Goal: Communication & Community: Answer question/provide support

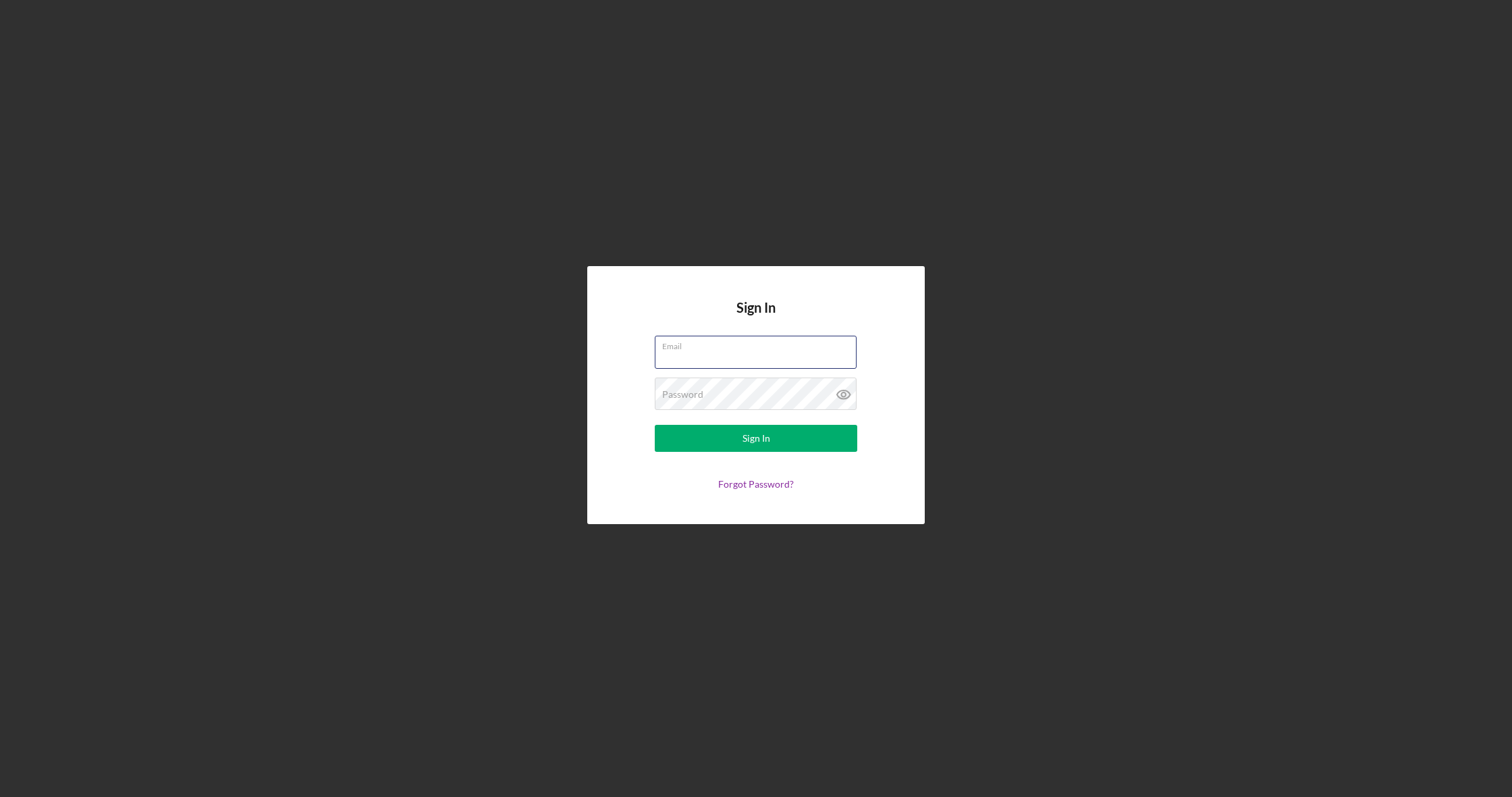
type input "[EMAIL_ADDRESS][DOMAIN_NAME]"
click at [756, 438] on button "Sign In" at bounding box center [756, 437] width 202 height 27
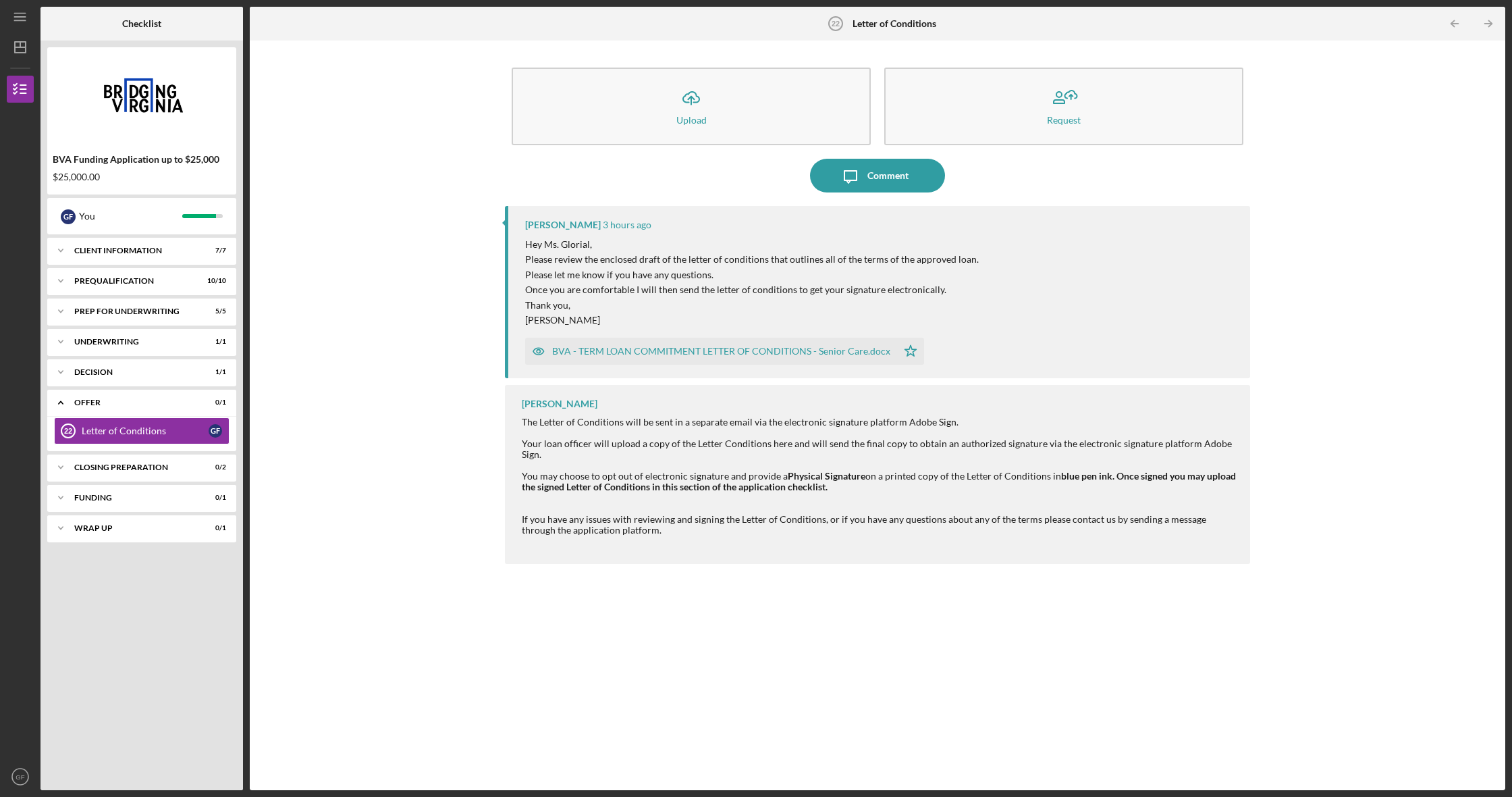
click at [733, 351] on div "BVA - TERM LOAN COMMITMENT LETTER OF CONDITIONS - Senior Care.docx" at bounding box center [720, 351] width 338 height 11
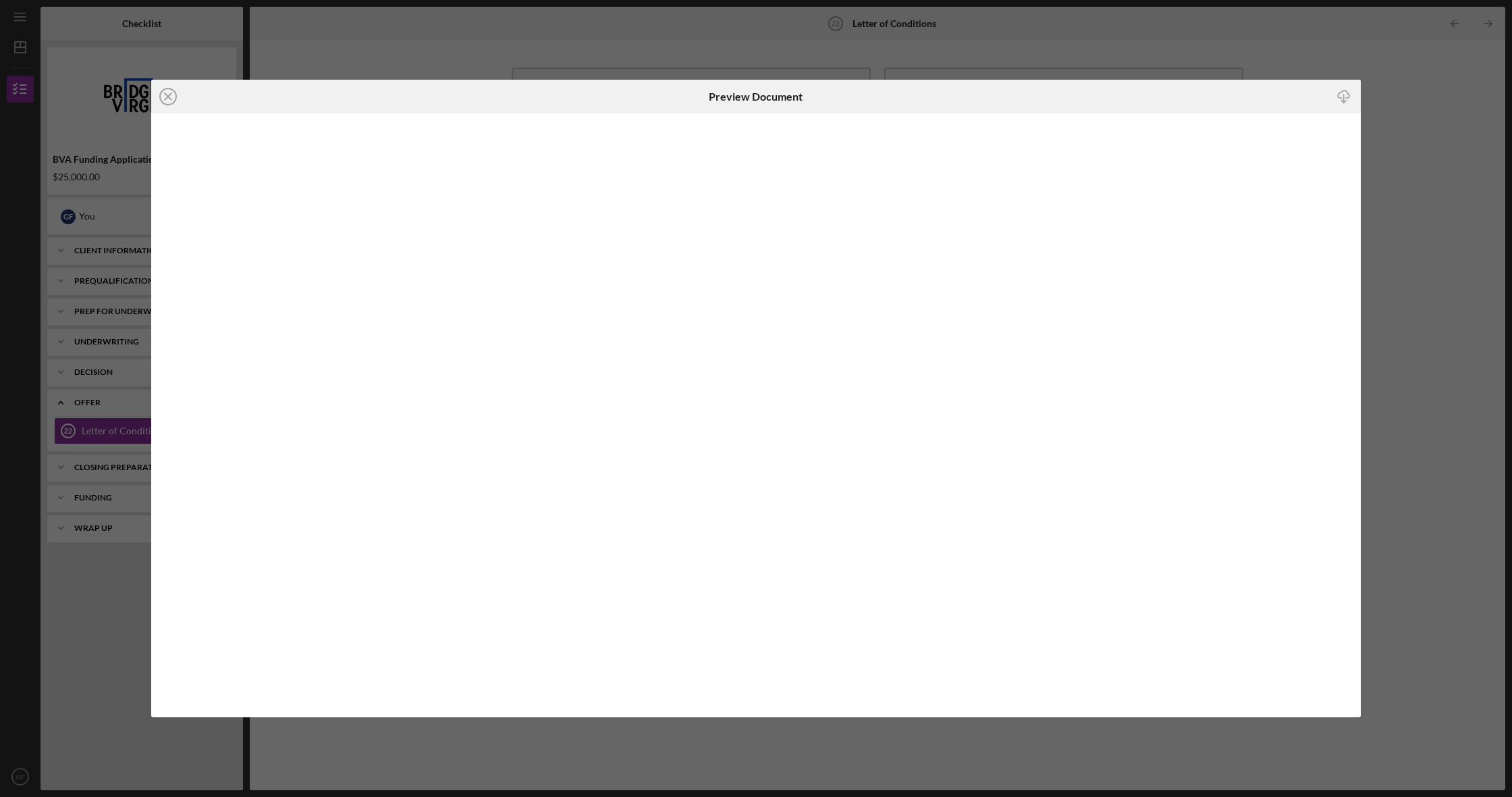
click at [169, 98] on line at bounding box center [167, 96] width 7 height 7
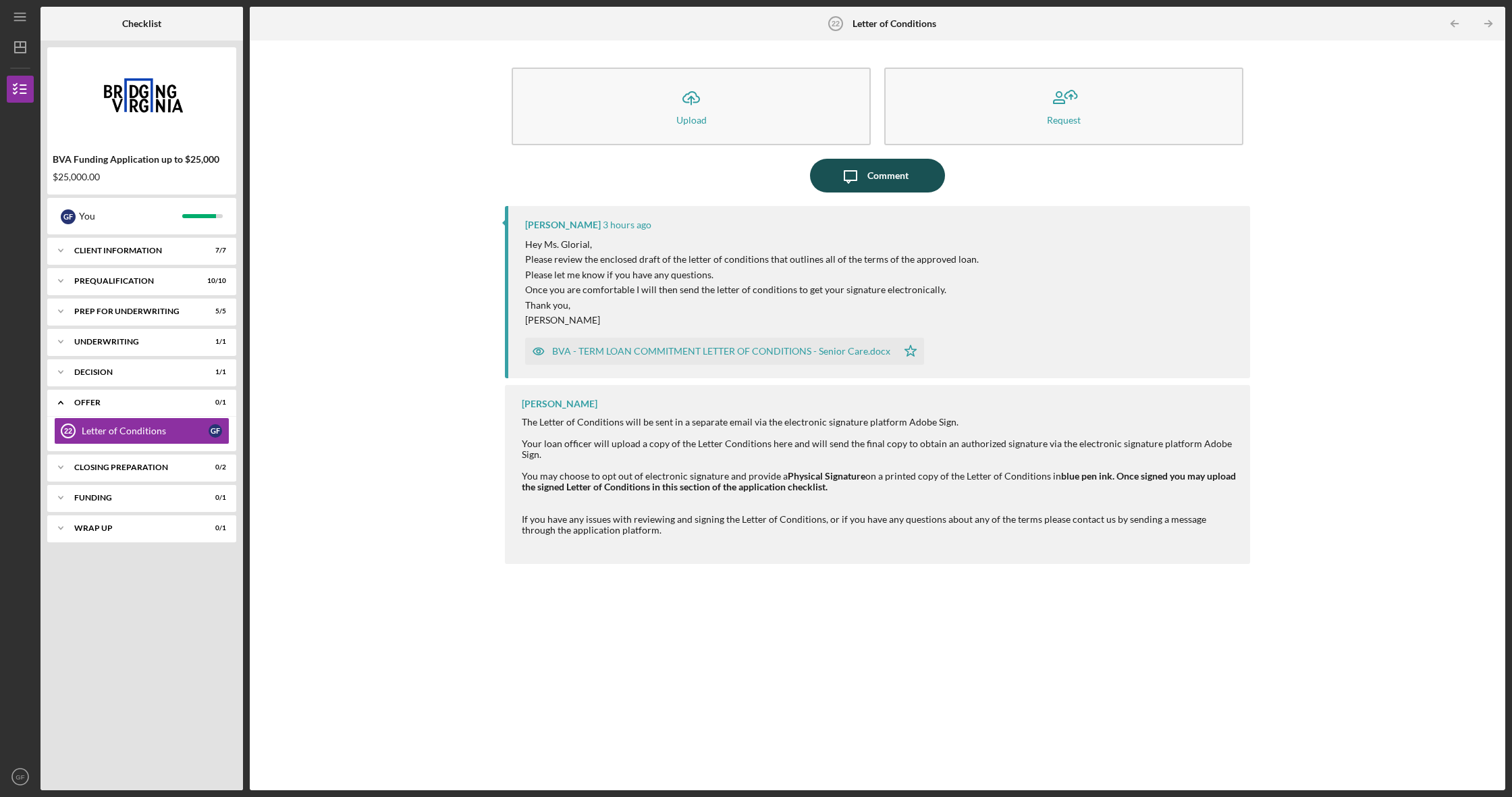
click at [885, 174] on div "Comment" at bounding box center [888, 175] width 42 height 34
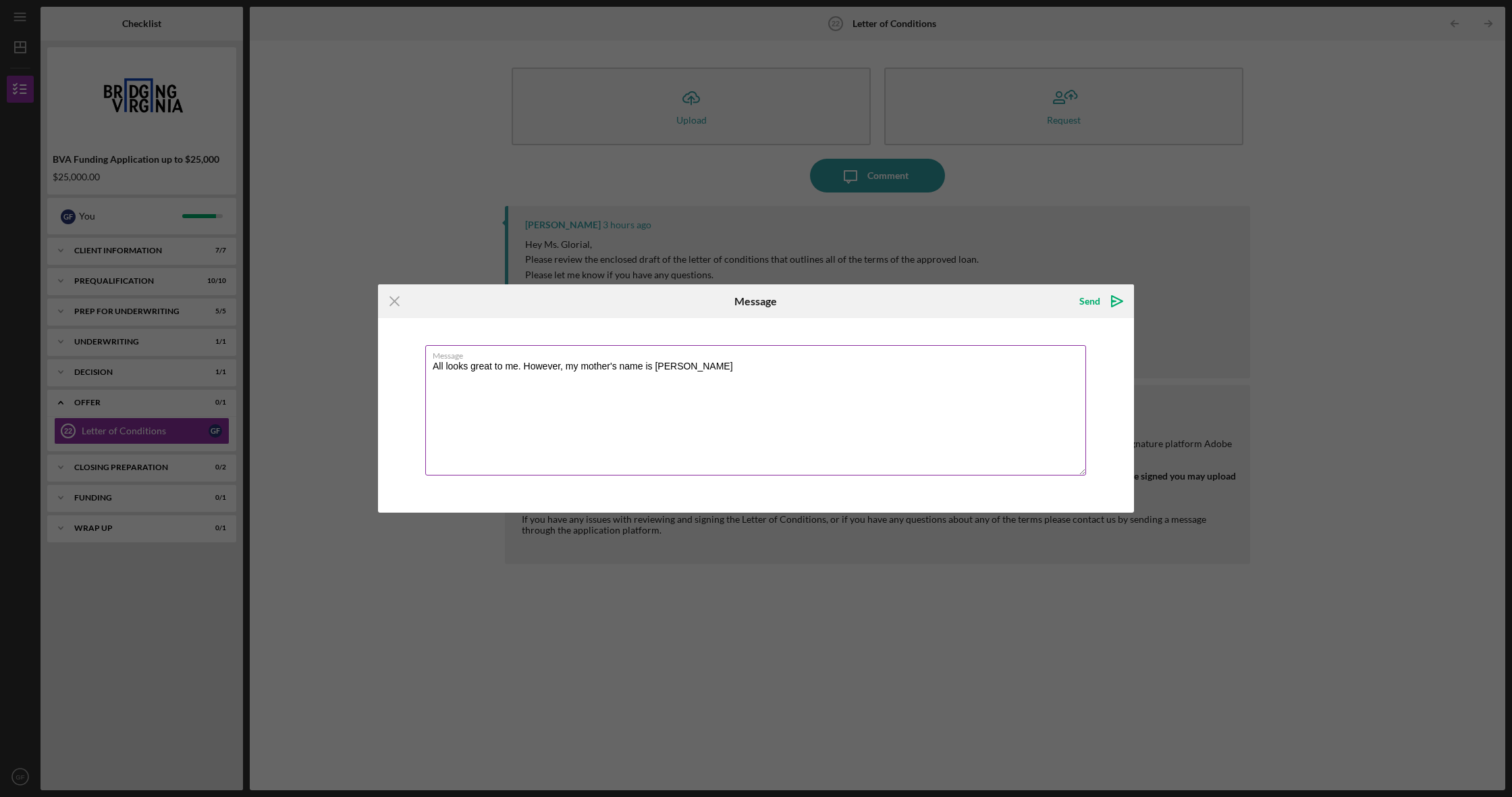
drag, startPoint x: 735, startPoint y: 363, endPoint x: 773, endPoint y: 364, distance: 38.0
click at [735, 363] on textarea "All looks great to me. However, my mother's name is [PERSON_NAME]" at bounding box center [755, 409] width 661 height 130
type textarea "All looks great to me. However, my mother's name is [PERSON_NAME]."
click at [1100, 295] on icon "Icon/icon-invite-send" at bounding box center [1117, 301] width 34 height 34
